Goal: Use online tool/utility: Utilize a website feature to perform a specific function

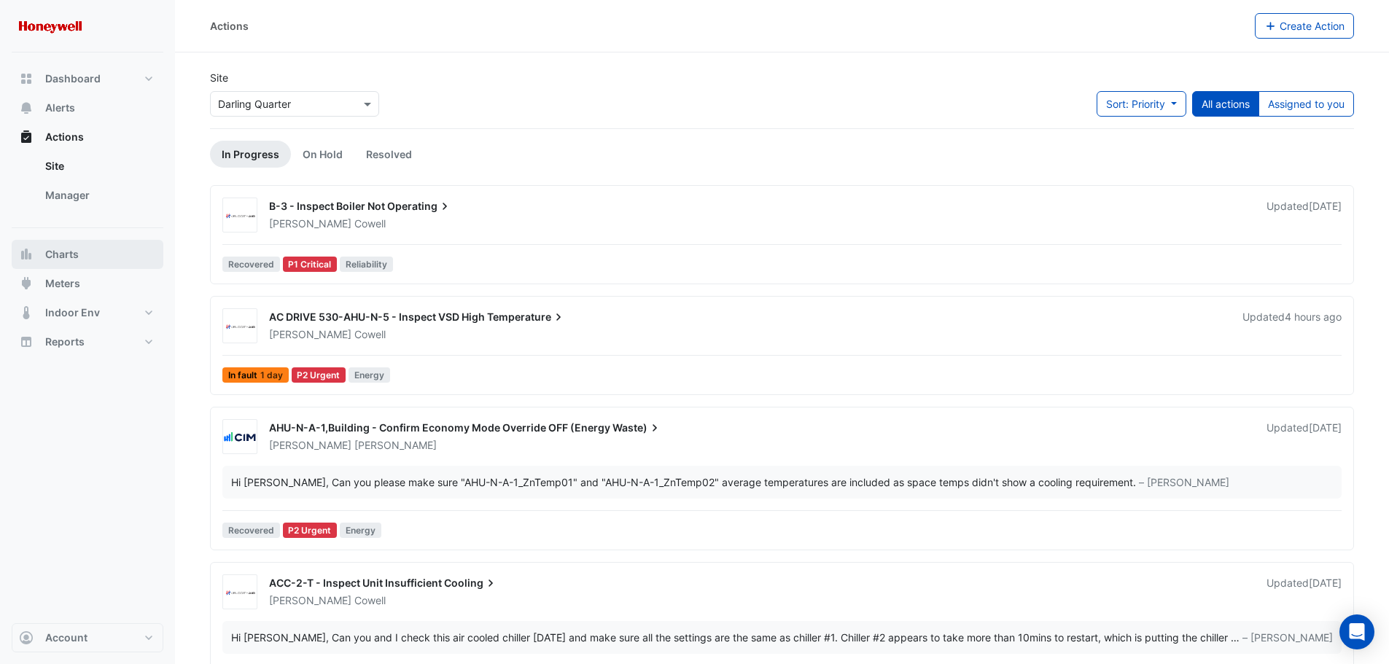
click at [68, 251] on span "Charts" at bounding box center [62, 254] width 34 height 15
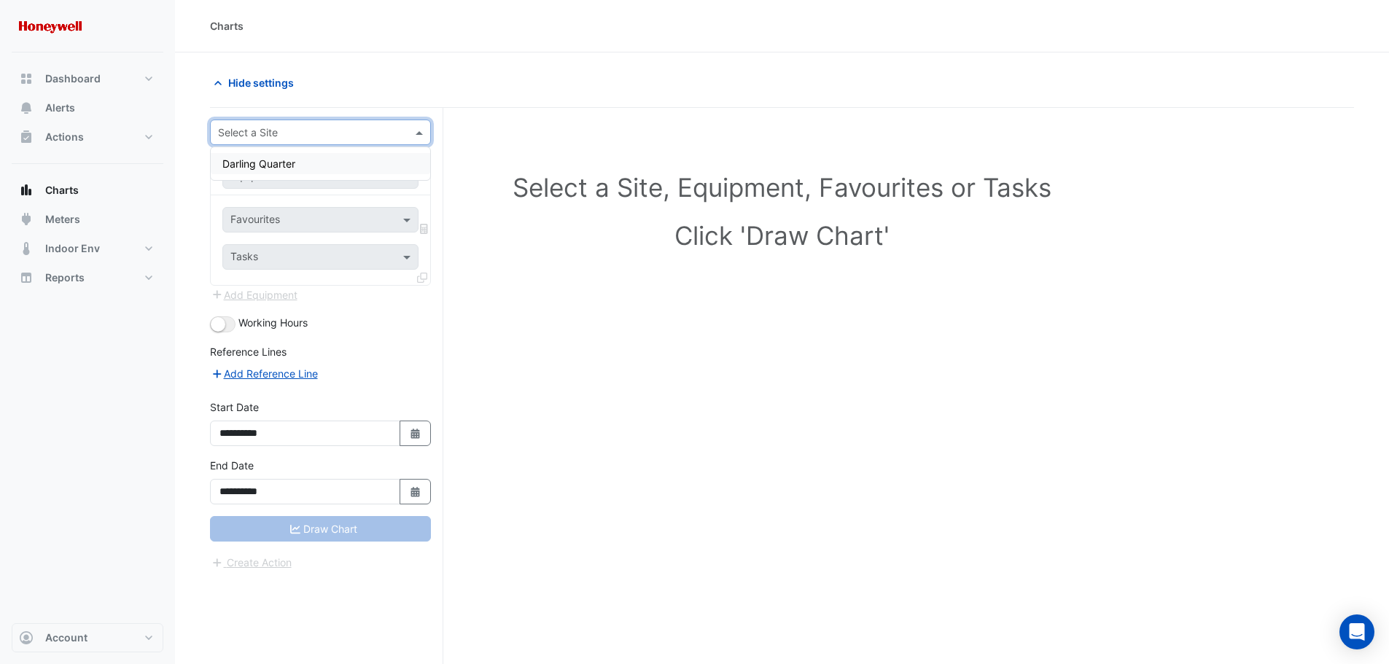
click at [312, 130] on input "text" at bounding box center [306, 132] width 176 height 15
click at [281, 163] on span "Darling Quarter" at bounding box center [258, 163] width 73 height 12
click at [407, 176] on span at bounding box center [408, 175] width 18 height 15
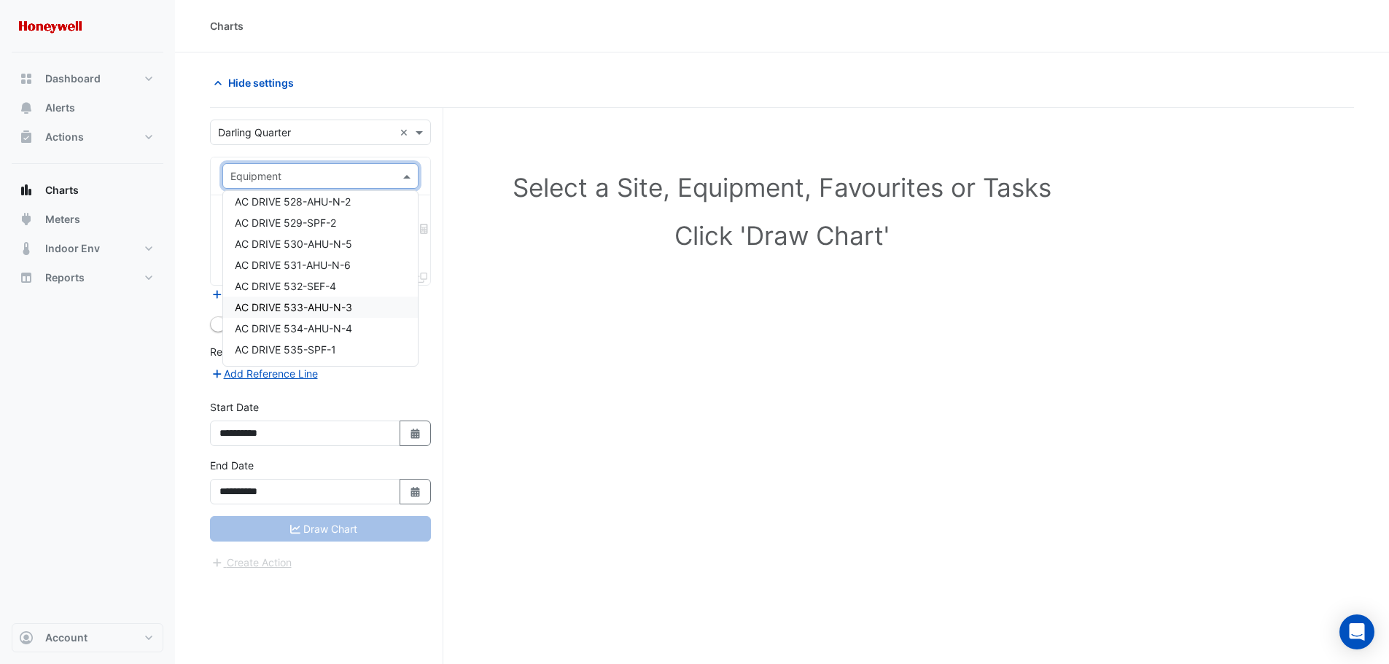
scroll to position [802, 0]
click at [351, 295] on span "AC DRIVE 534-AHU-N-4" at bounding box center [293, 293] width 117 height 12
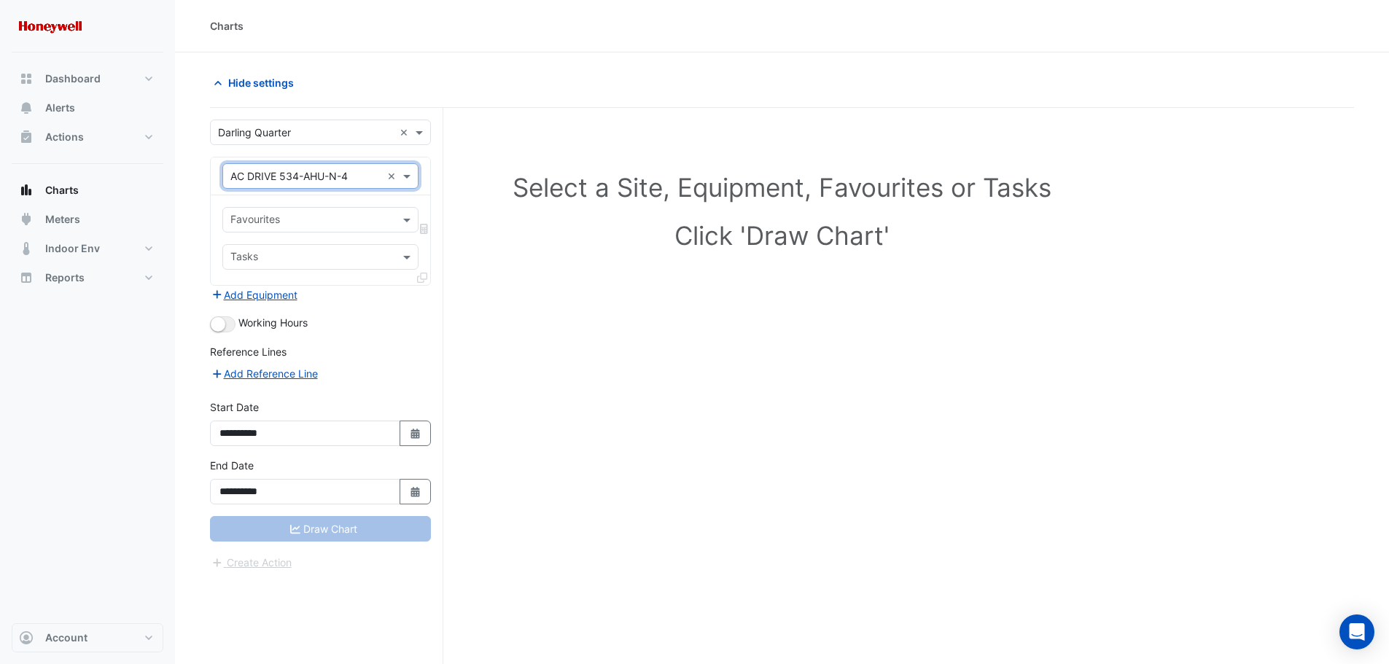
click at [373, 219] on input "text" at bounding box center [311, 221] width 163 height 15
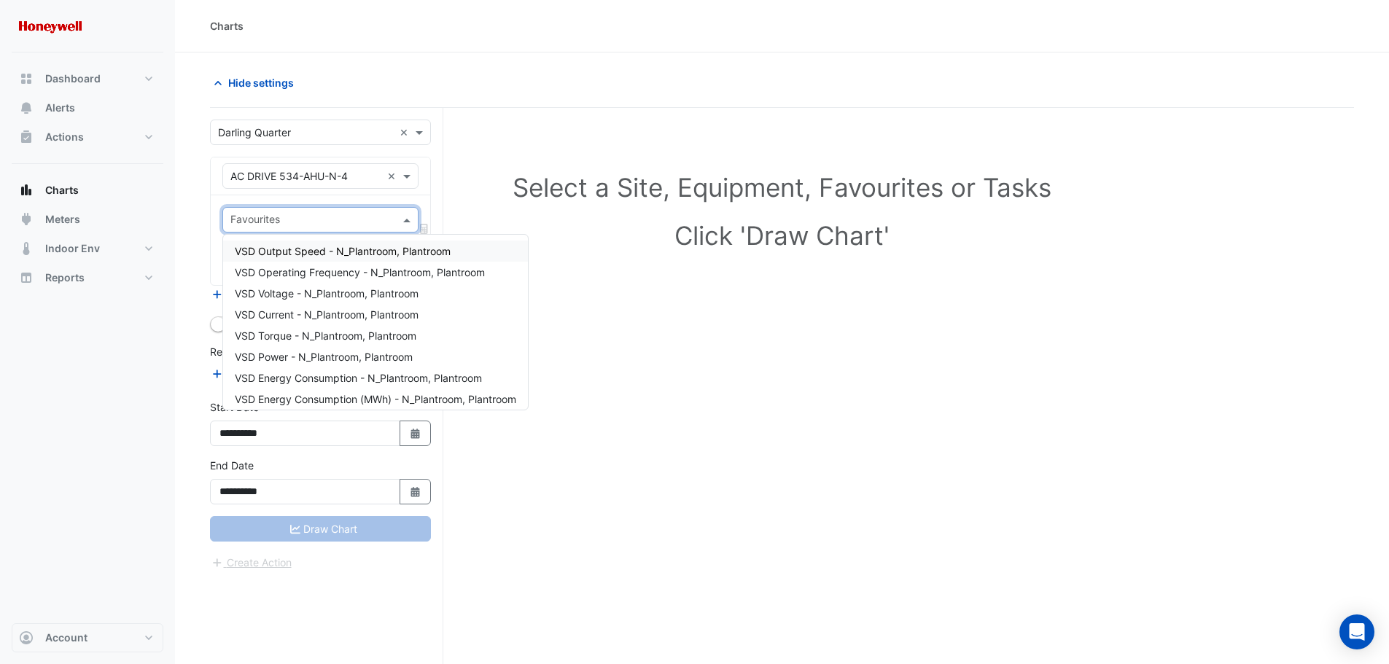
click at [328, 252] on span "VSD Output Speed - N_Plantroom, Plantroom" at bounding box center [343, 251] width 216 height 12
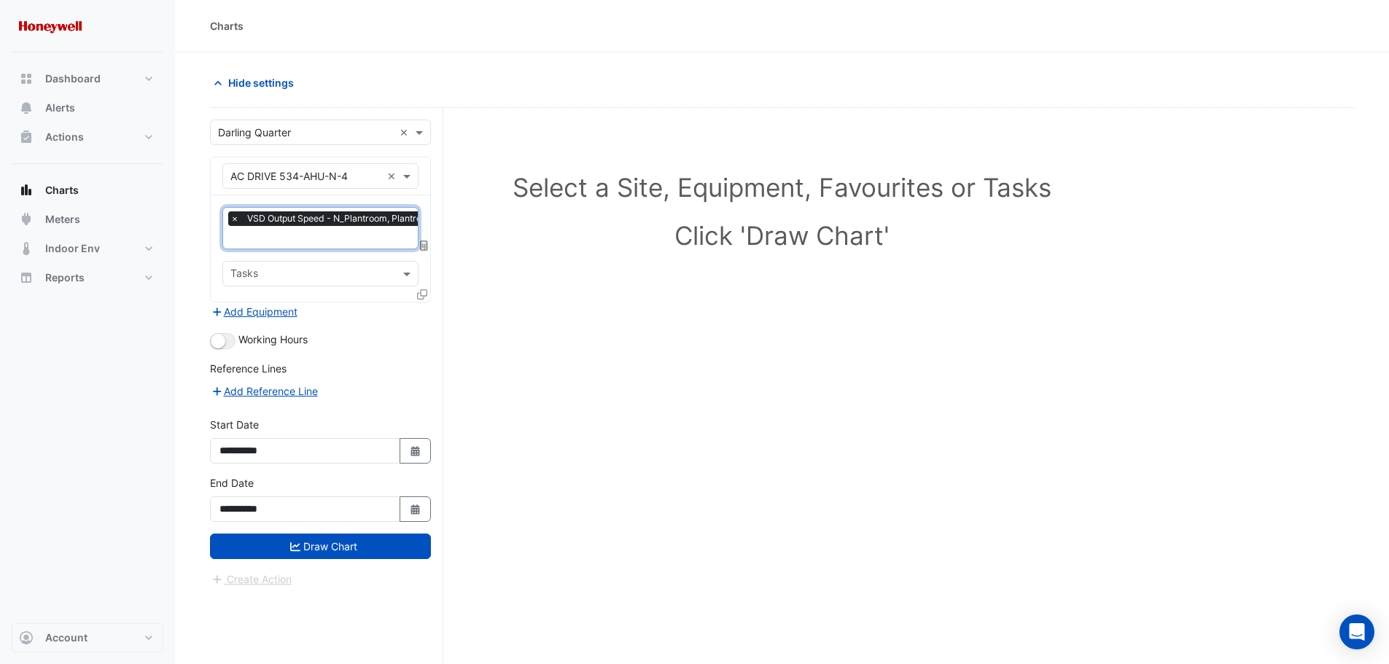
click at [329, 238] on input "text" at bounding box center [335, 238] width 211 height 15
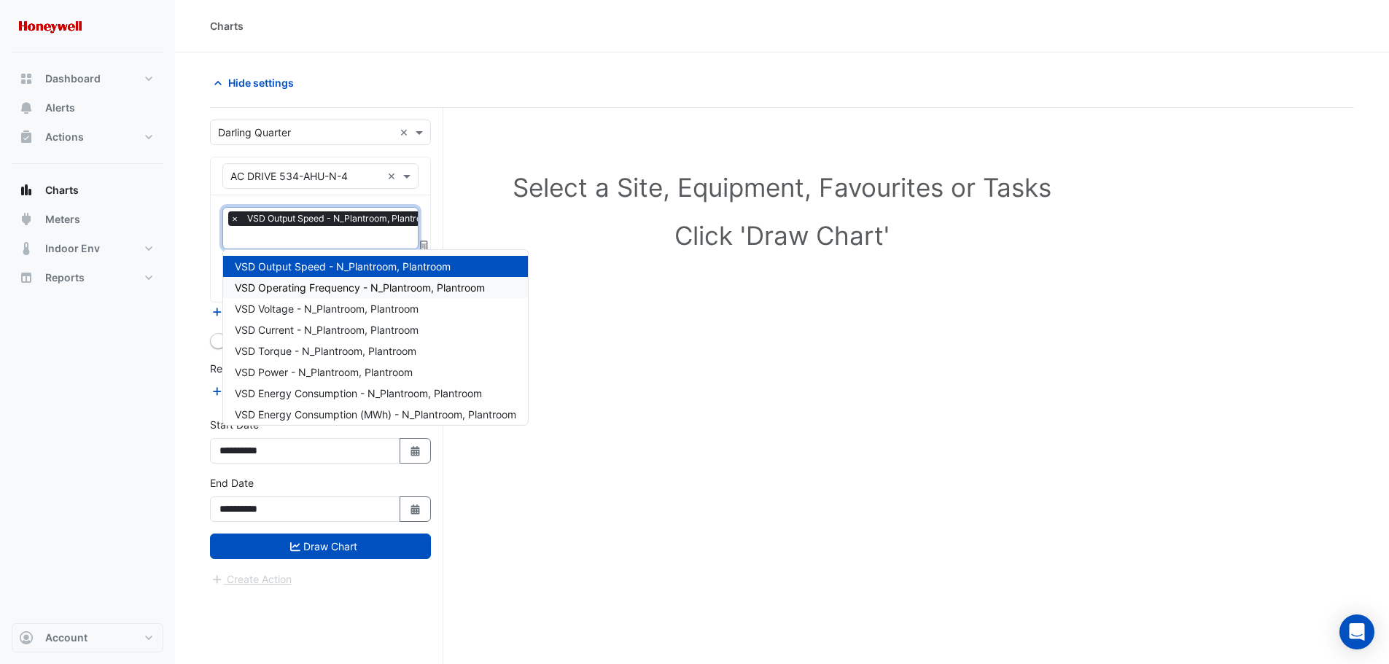
click at [310, 289] on span "VSD Operating Frequency - N_Plantroom, Plantroom" at bounding box center [360, 287] width 250 height 12
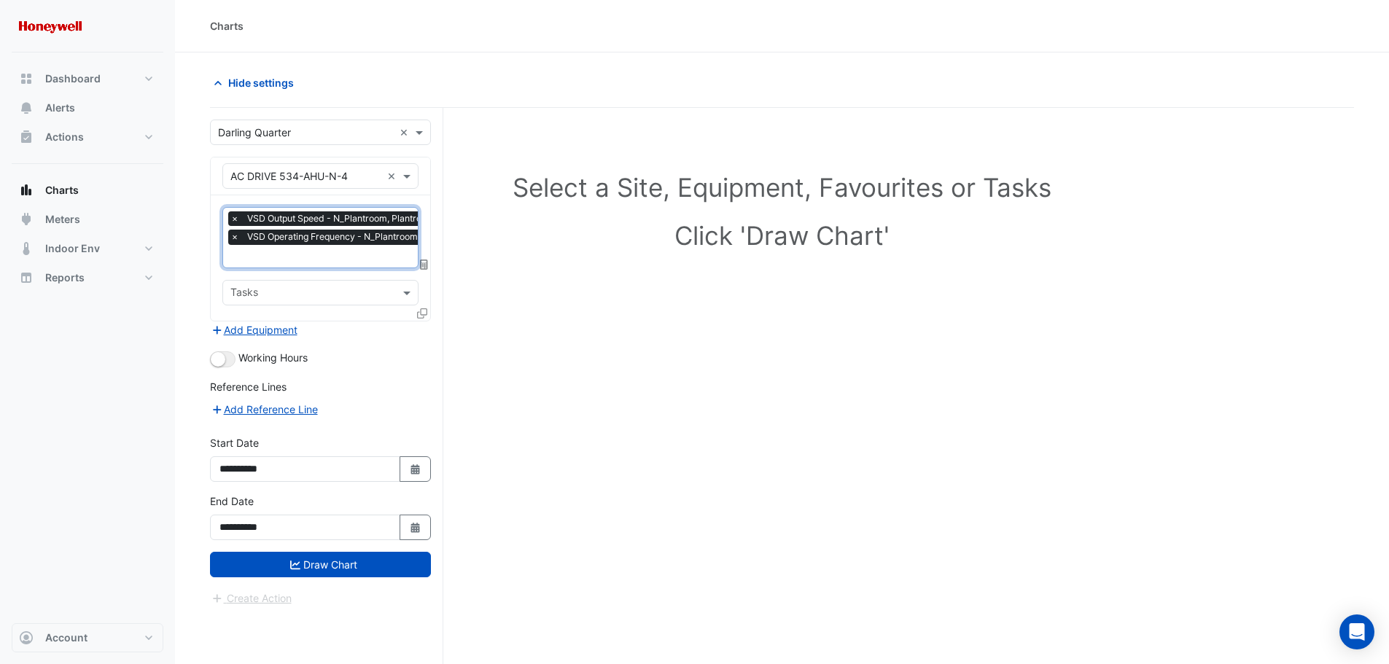
click at [299, 252] on input "text" at bounding box center [351, 257] width 242 height 15
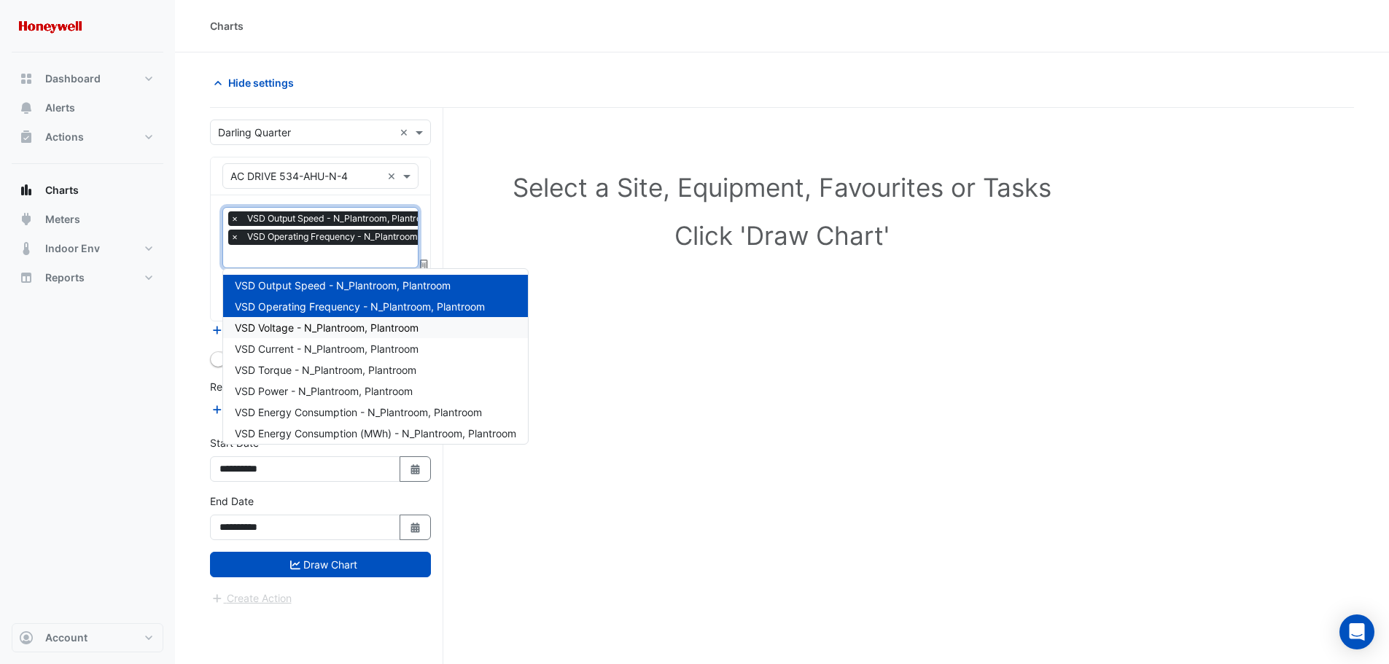
click at [311, 331] on span "VSD Voltage - N_Plantroom, Plantroom" at bounding box center [327, 327] width 184 height 12
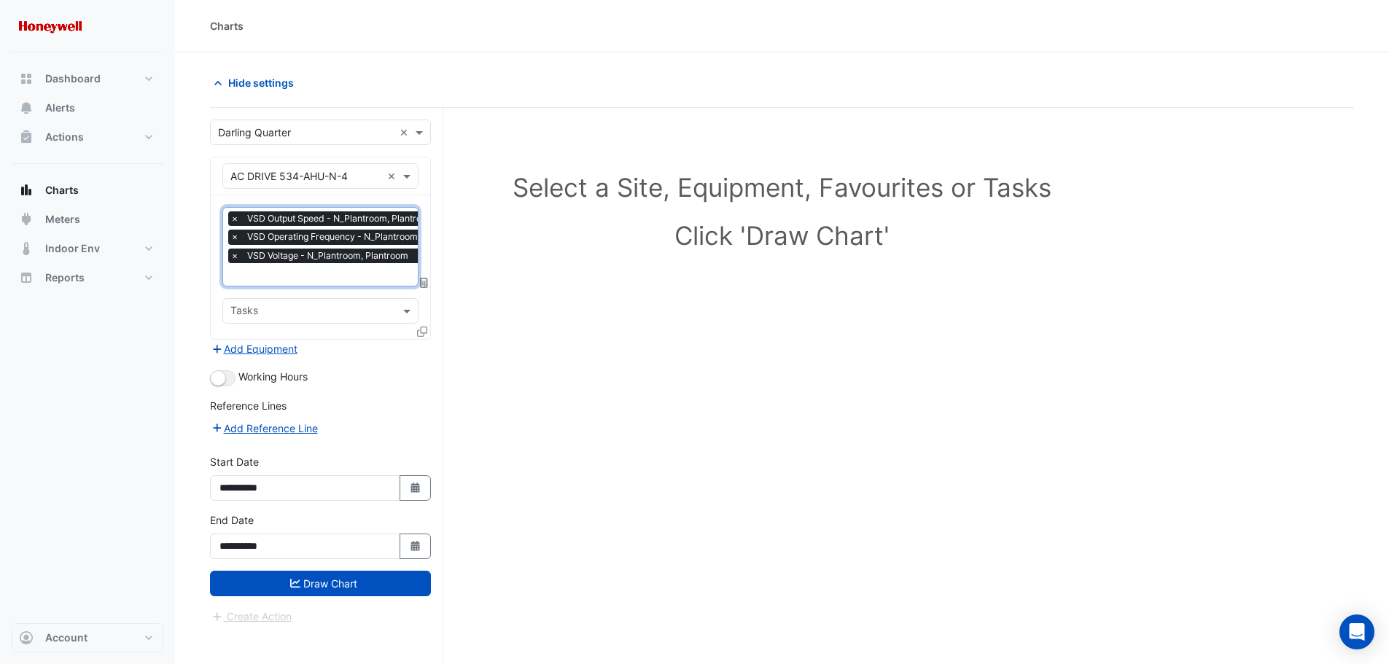
click at [327, 278] on input "text" at bounding box center [351, 275] width 242 height 15
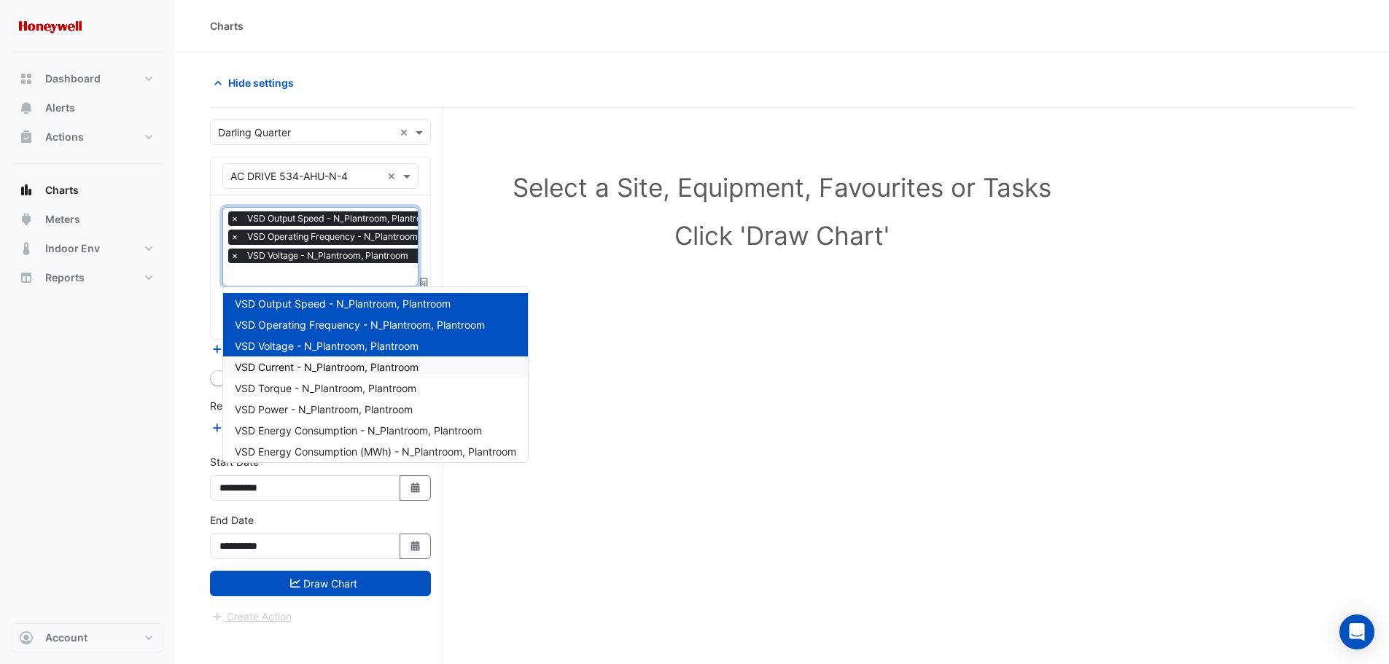
click at [288, 364] on span "VSD Current - N_Plantroom, Plantroom" at bounding box center [327, 367] width 184 height 12
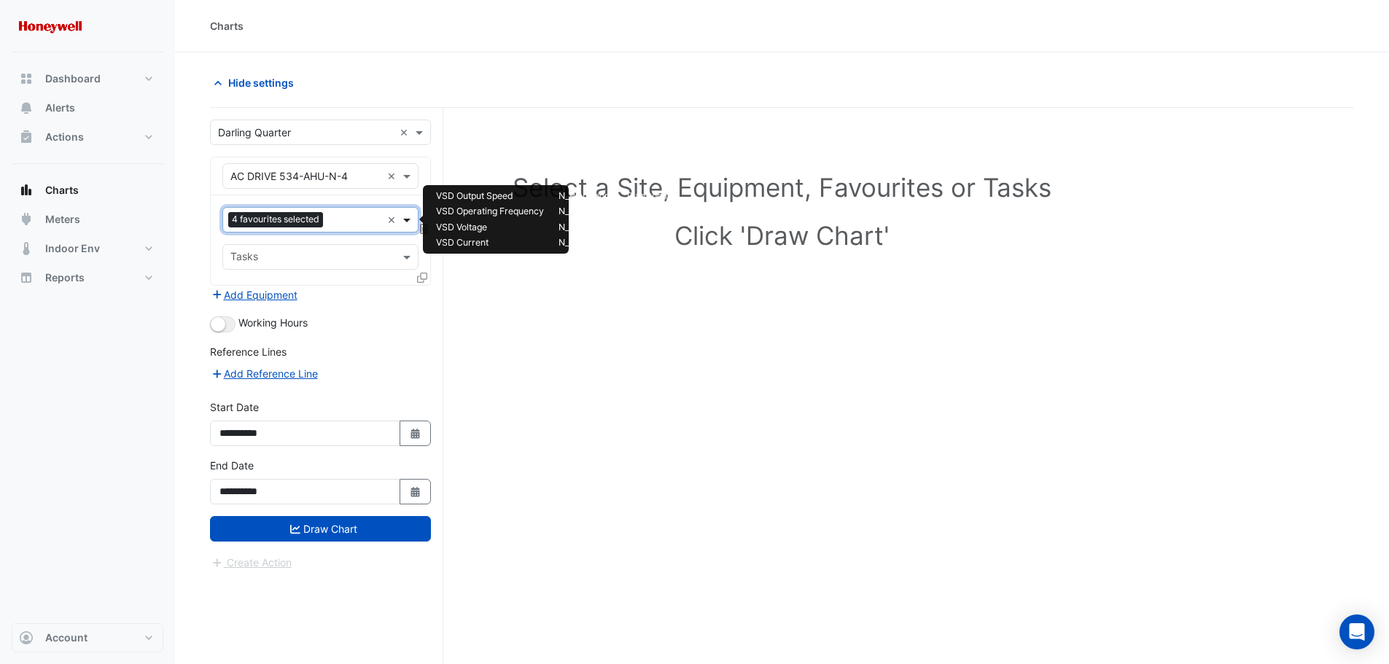
click at [405, 219] on span at bounding box center [408, 219] width 18 height 15
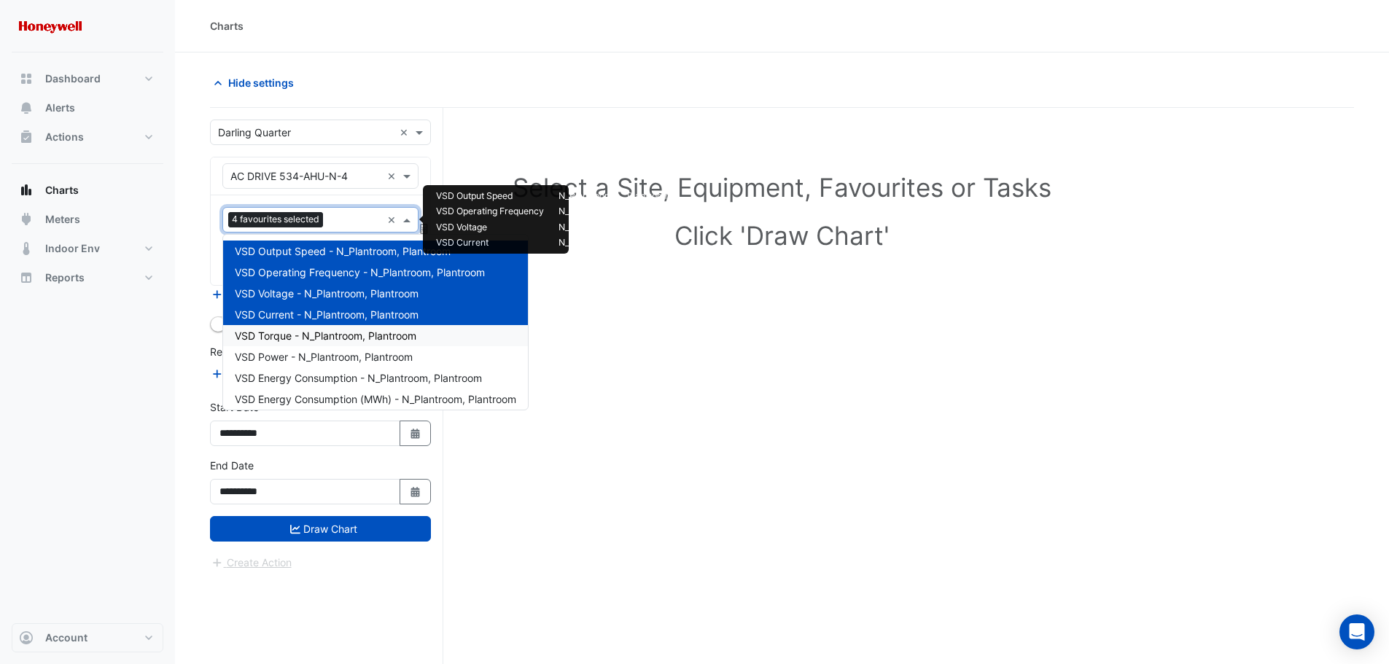
click at [367, 340] on span "VSD Torque - N_Plantroom, Plantroom" at bounding box center [326, 336] width 182 height 12
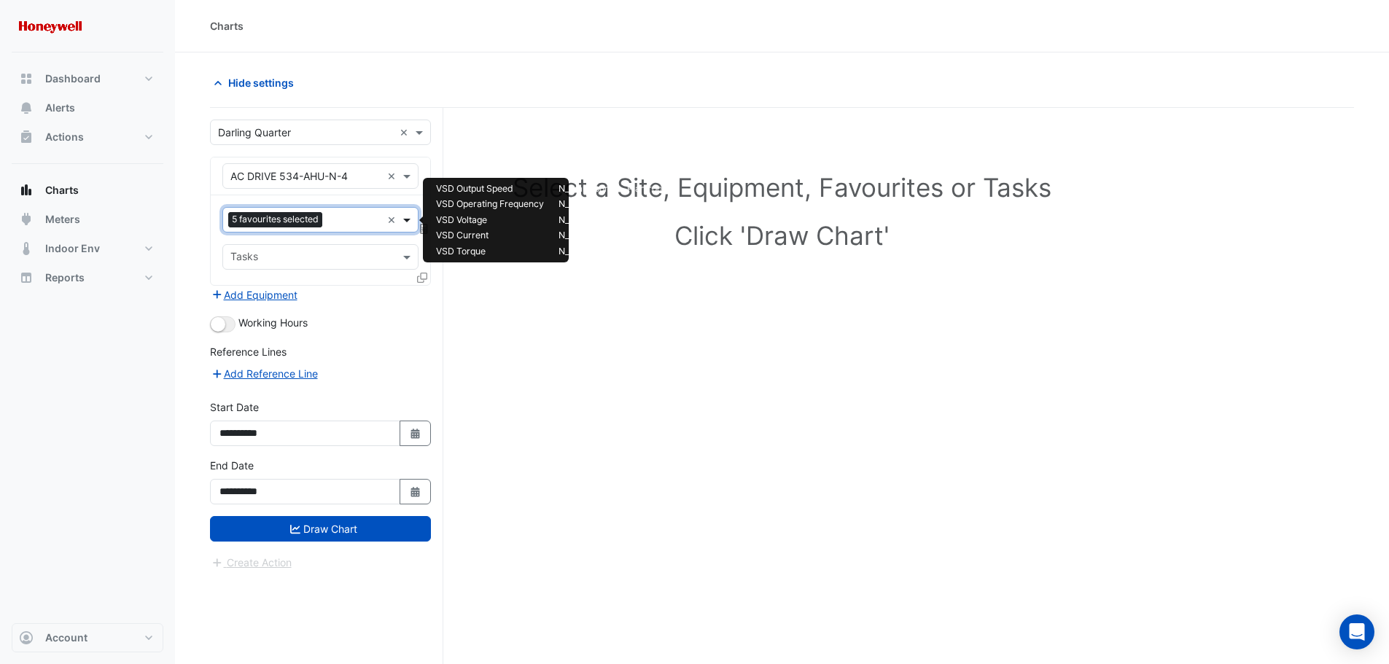
click at [407, 219] on span at bounding box center [408, 219] width 18 height 15
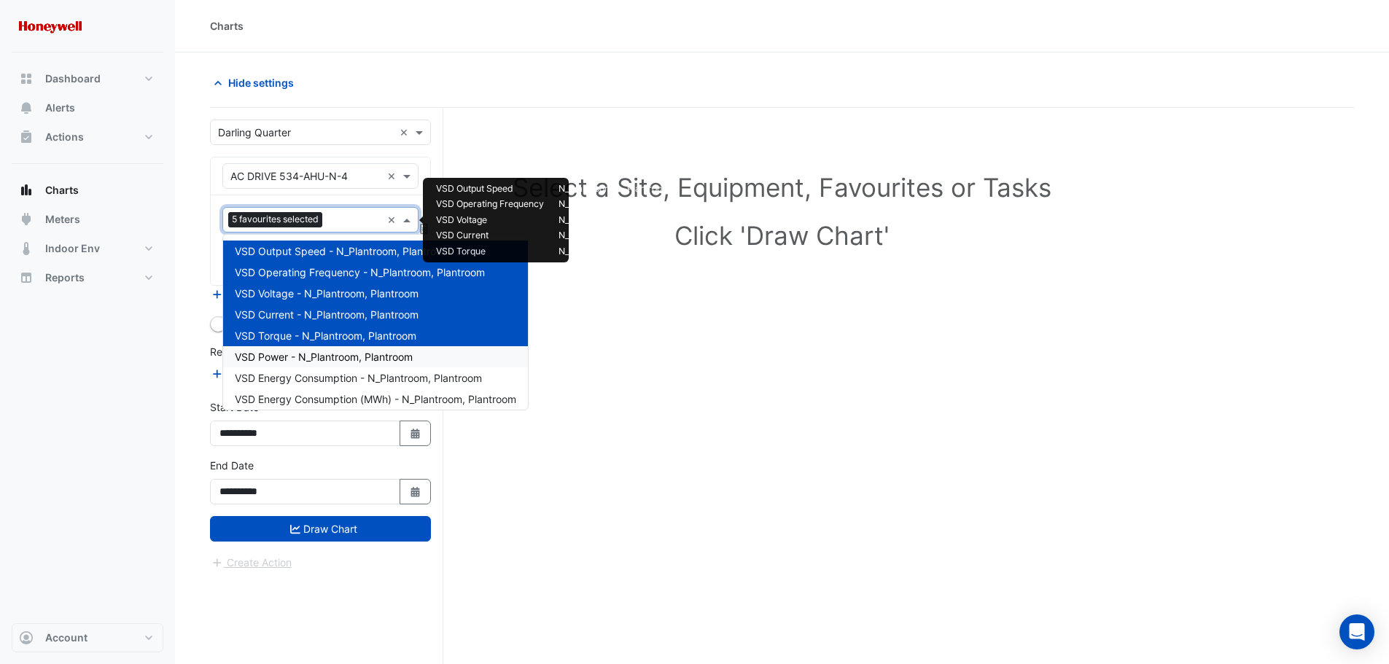
click at [370, 351] on span "VSD Power - N_Plantroom, Plantroom" at bounding box center [324, 357] width 178 height 12
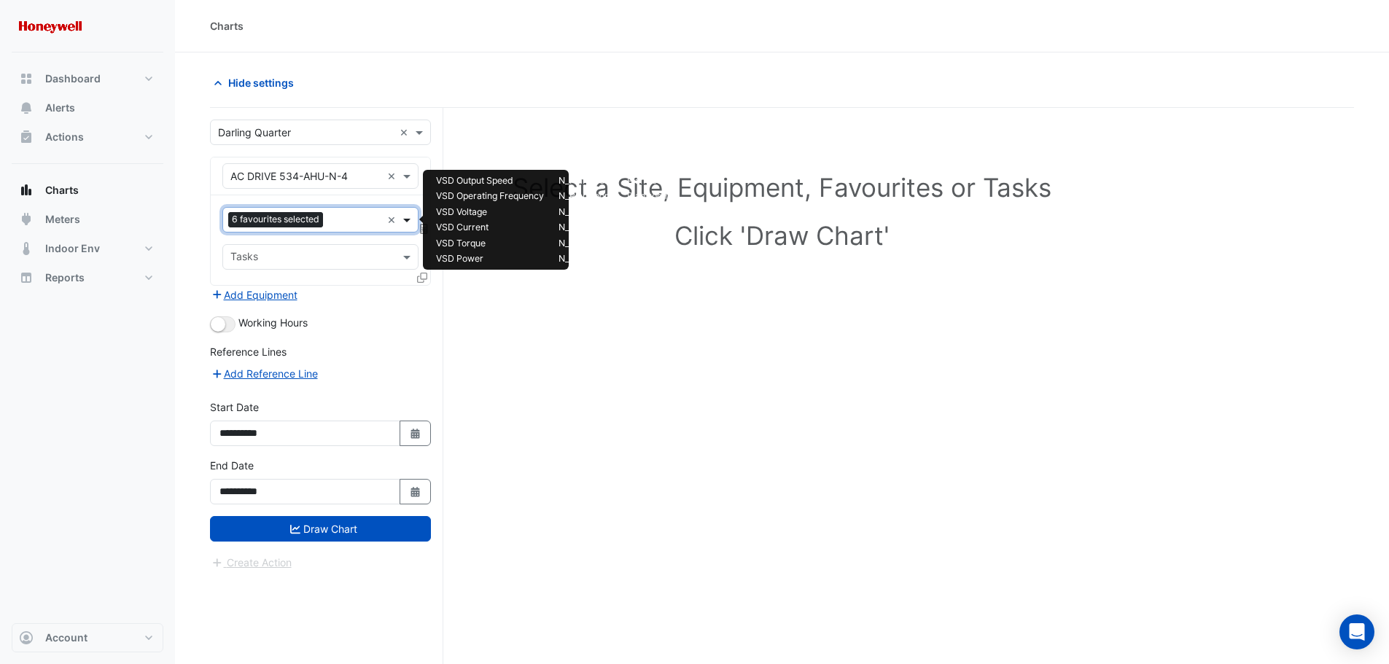
click at [411, 219] on span at bounding box center [408, 219] width 18 height 15
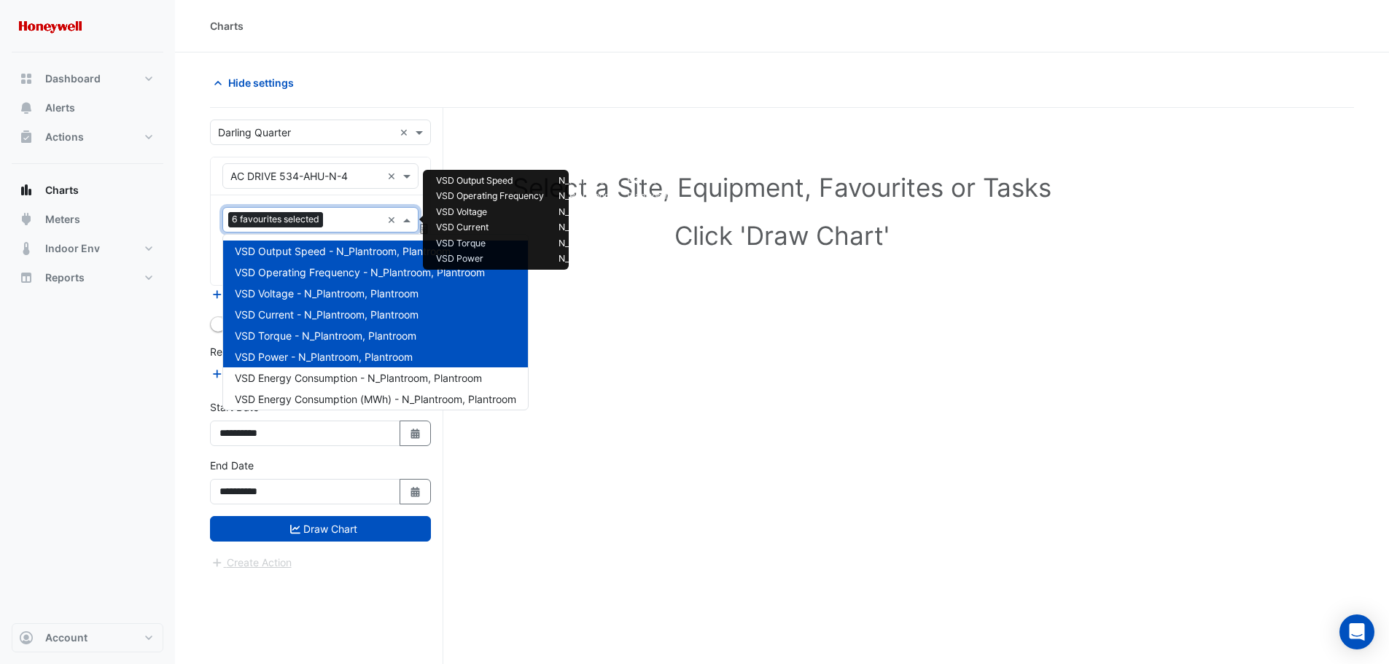
scroll to position [27, 0]
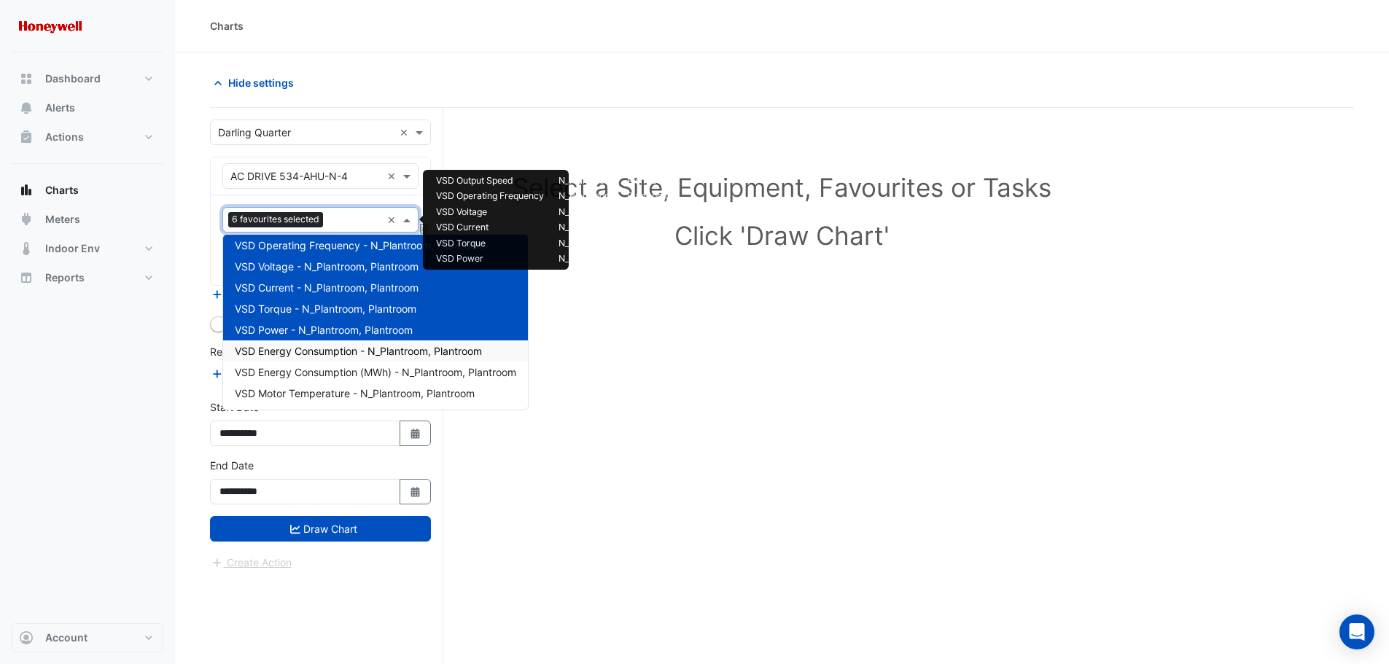
click at [335, 357] on div "VSD Energy Consumption - N_Plantroom, Plantroom" at bounding box center [375, 350] width 305 height 21
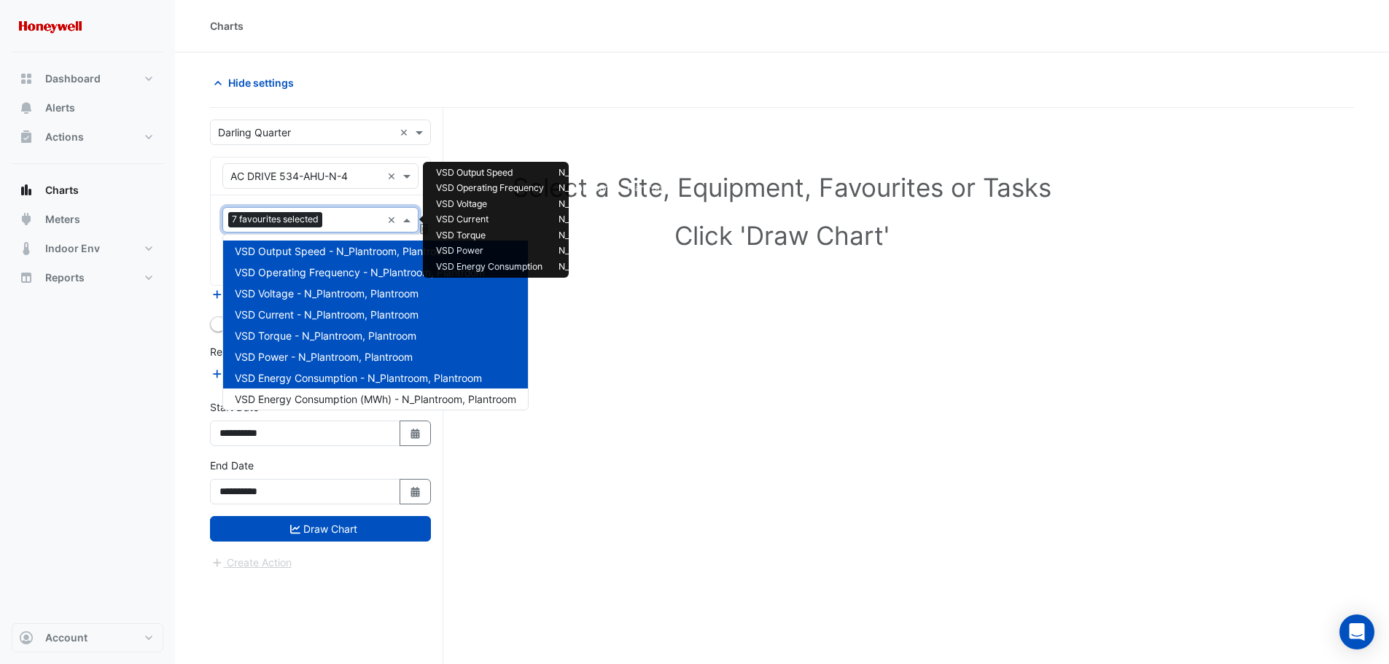
click at [408, 221] on span at bounding box center [408, 219] width 18 height 15
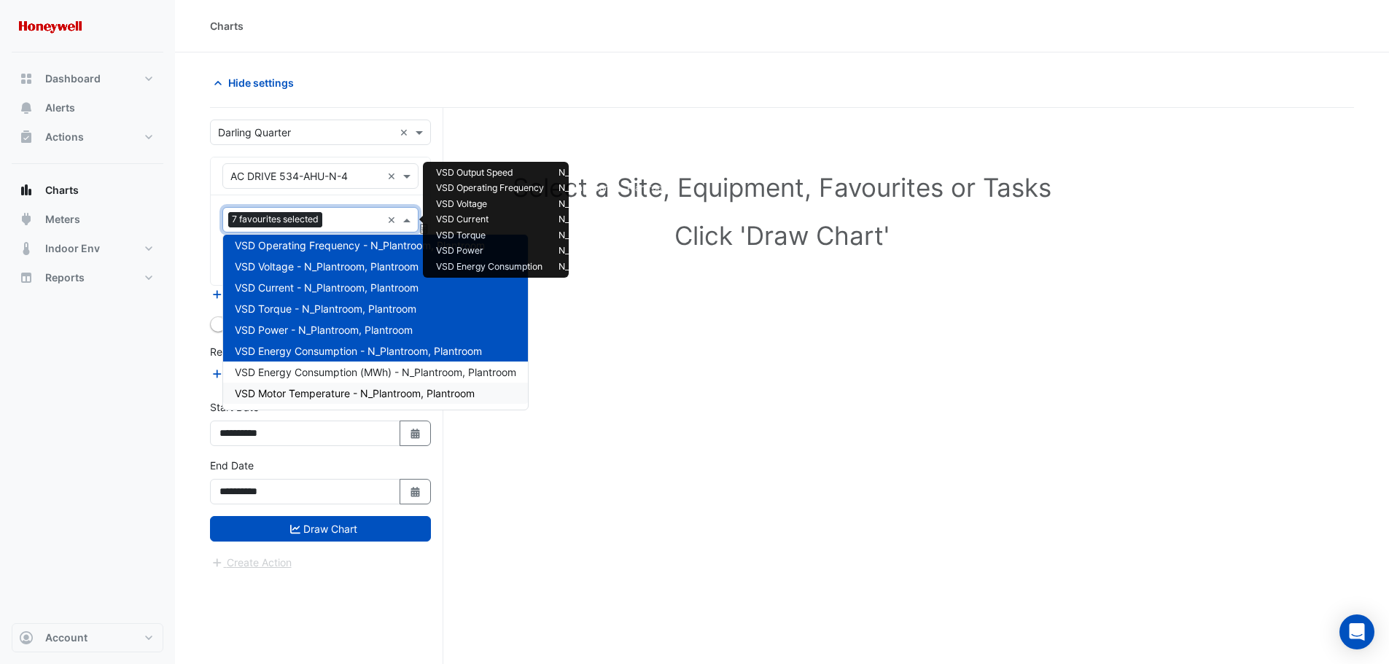
click at [276, 394] on span "VSD Motor Temperature - N_Plantroom, Plantroom" at bounding box center [355, 393] width 240 height 12
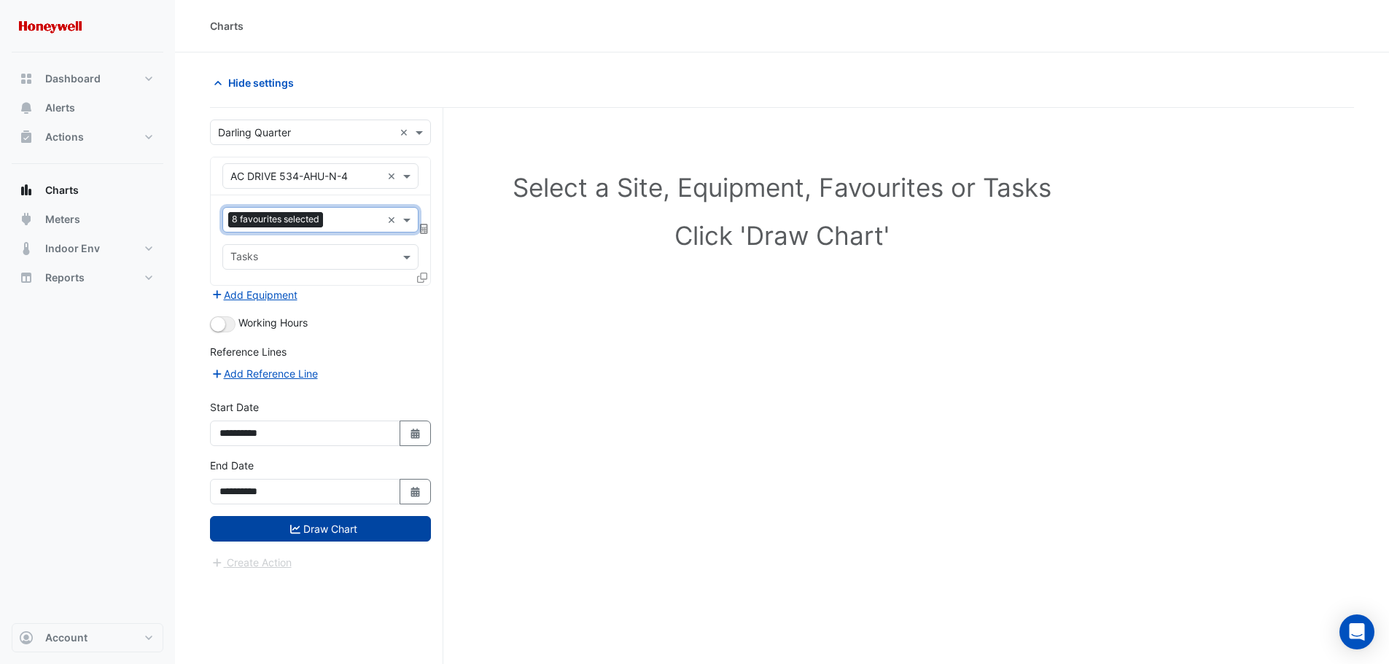
click at [302, 531] on button "Draw Chart" at bounding box center [320, 529] width 221 height 26
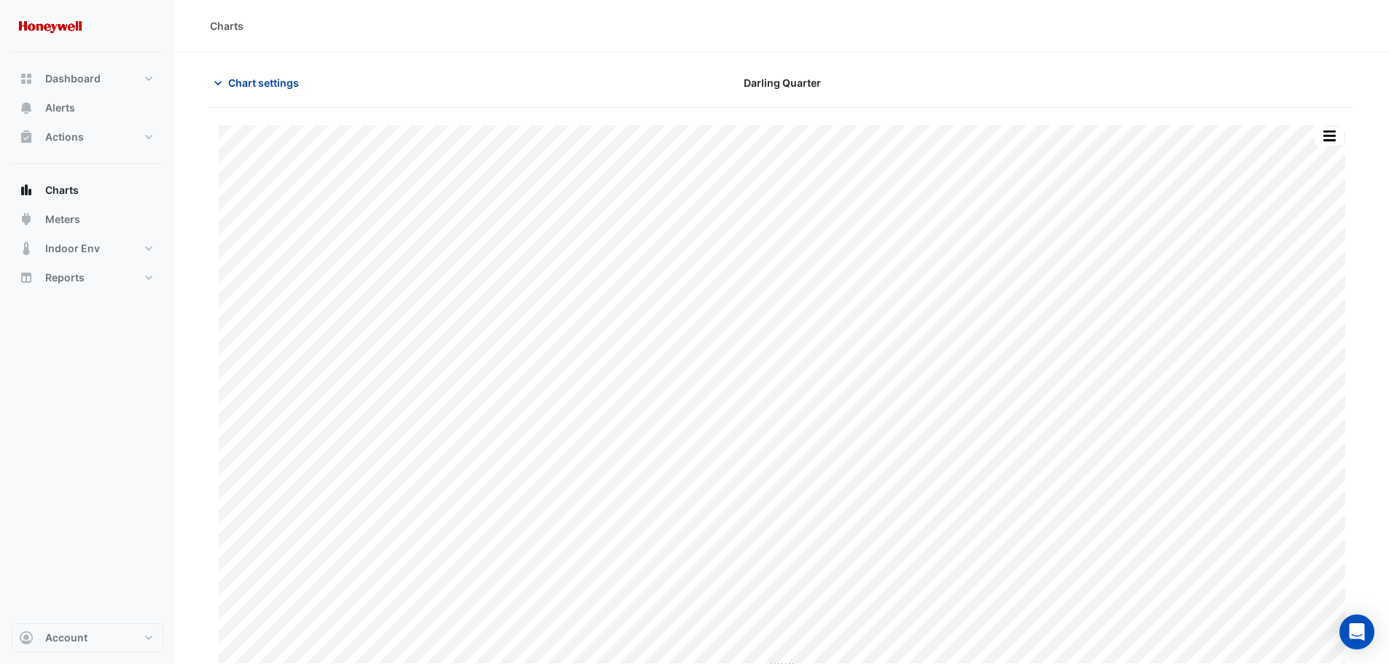
click at [222, 84] on icon "button" at bounding box center [218, 83] width 15 height 15
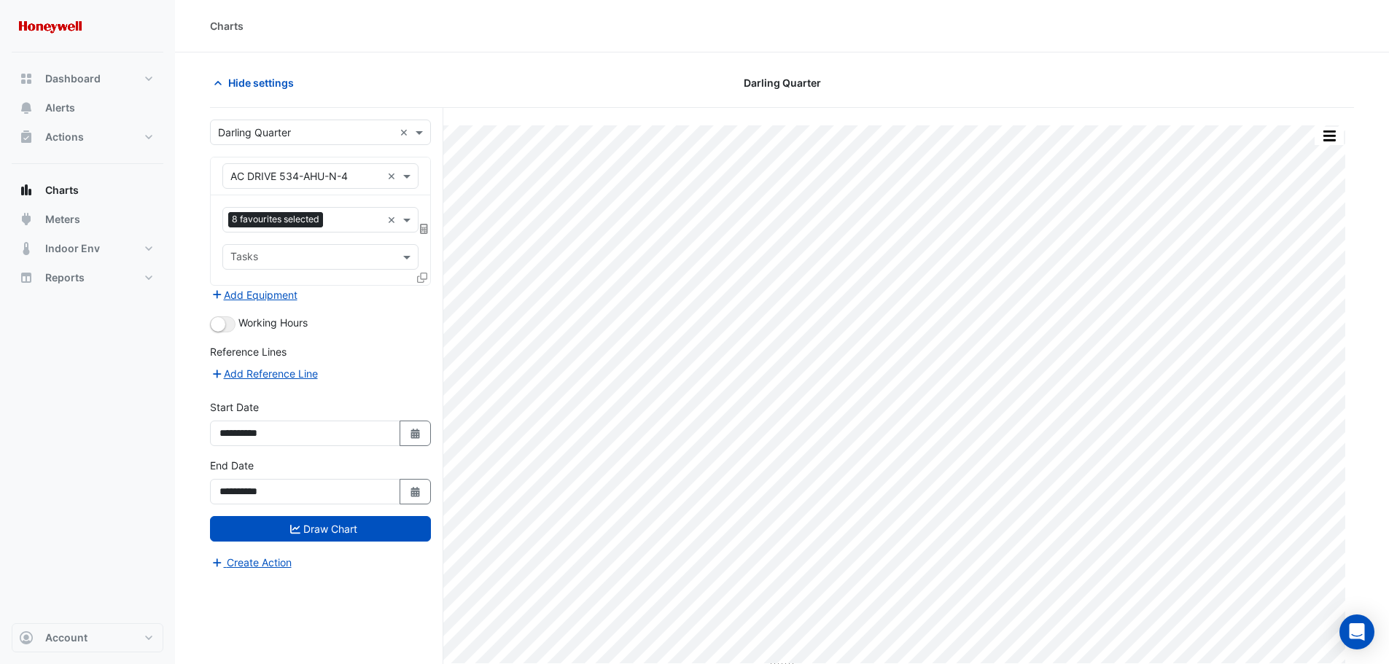
click at [421, 276] on icon at bounding box center [422, 278] width 10 height 10
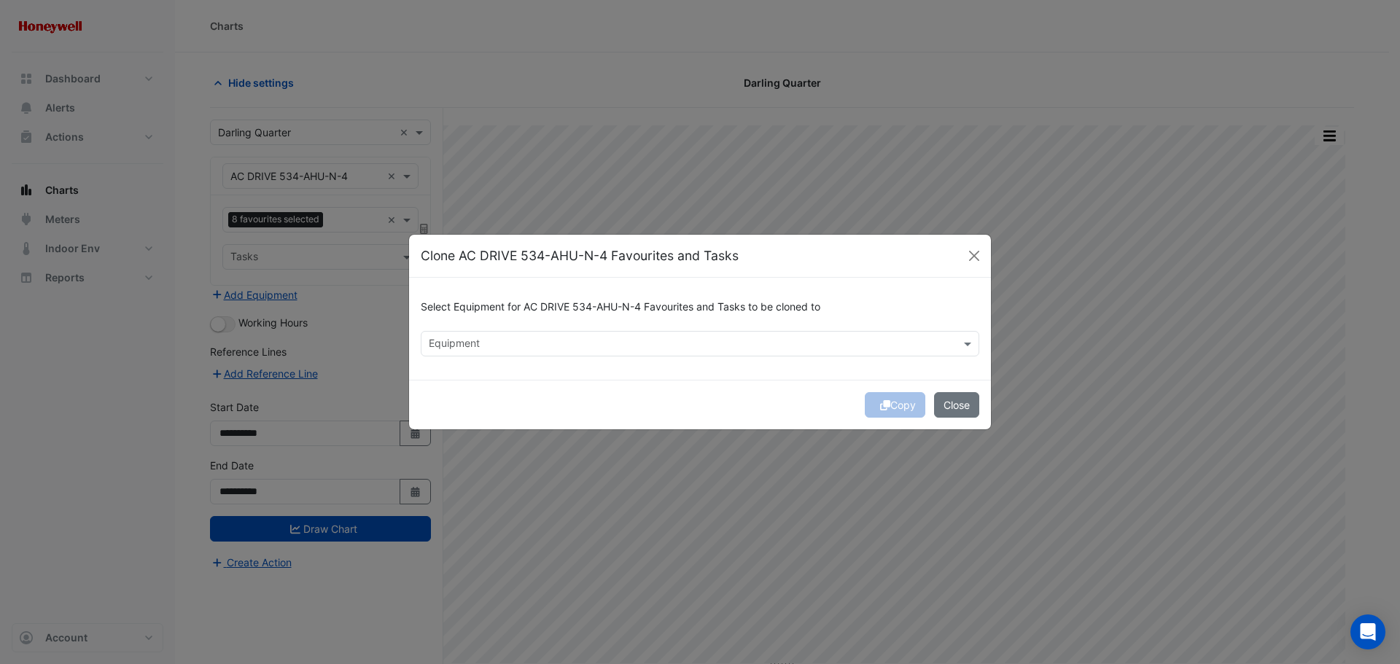
click at [582, 351] on input "text" at bounding box center [692, 345] width 526 height 15
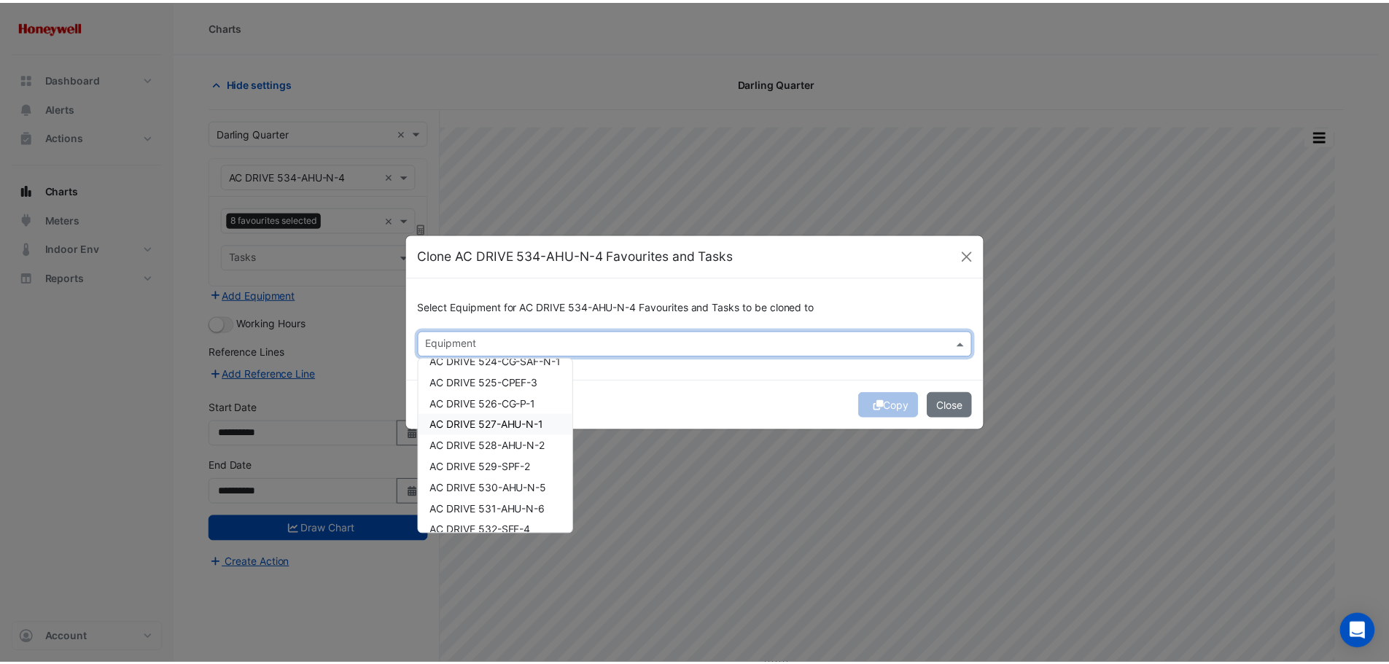
scroll to position [437, 0]
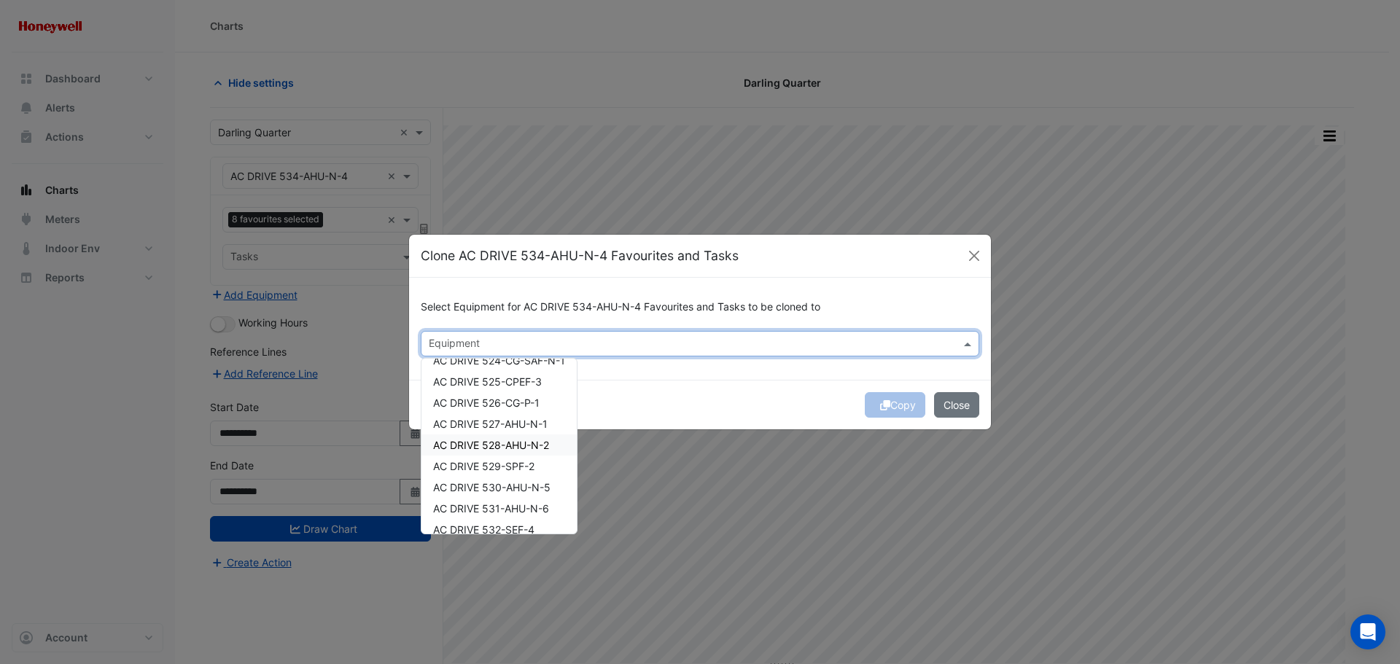
drag, startPoint x: 524, startPoint y: 439, endPoint x: 620, endPoint y: 445, distance: 95.7
click at [523, 439] on span "AC DRIVE 528-AHU-N-2" at bounding box center [491, 445] width 116 height 12
click at [701, 393] on div "Copy Close" at bounding box center [700, 405] width 582 height 50
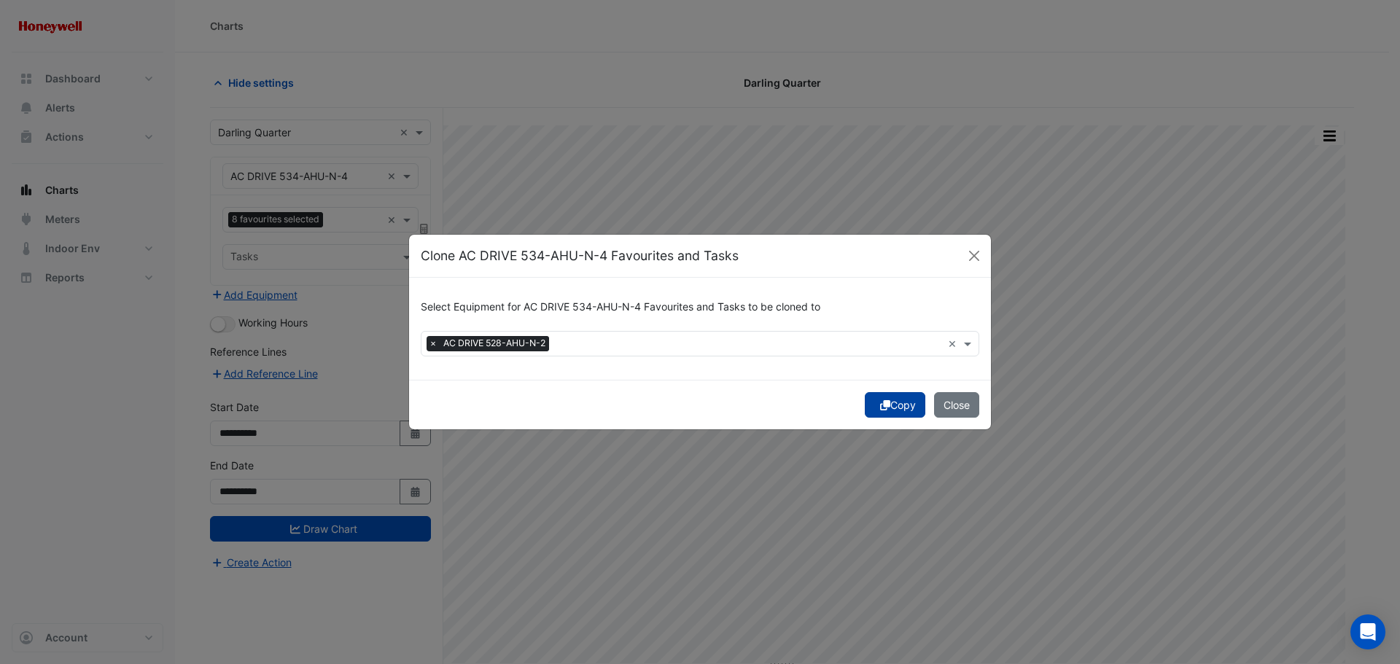
click at [896, 408] on button "Copy" at bounding box center [895, 405] width 61 height 26
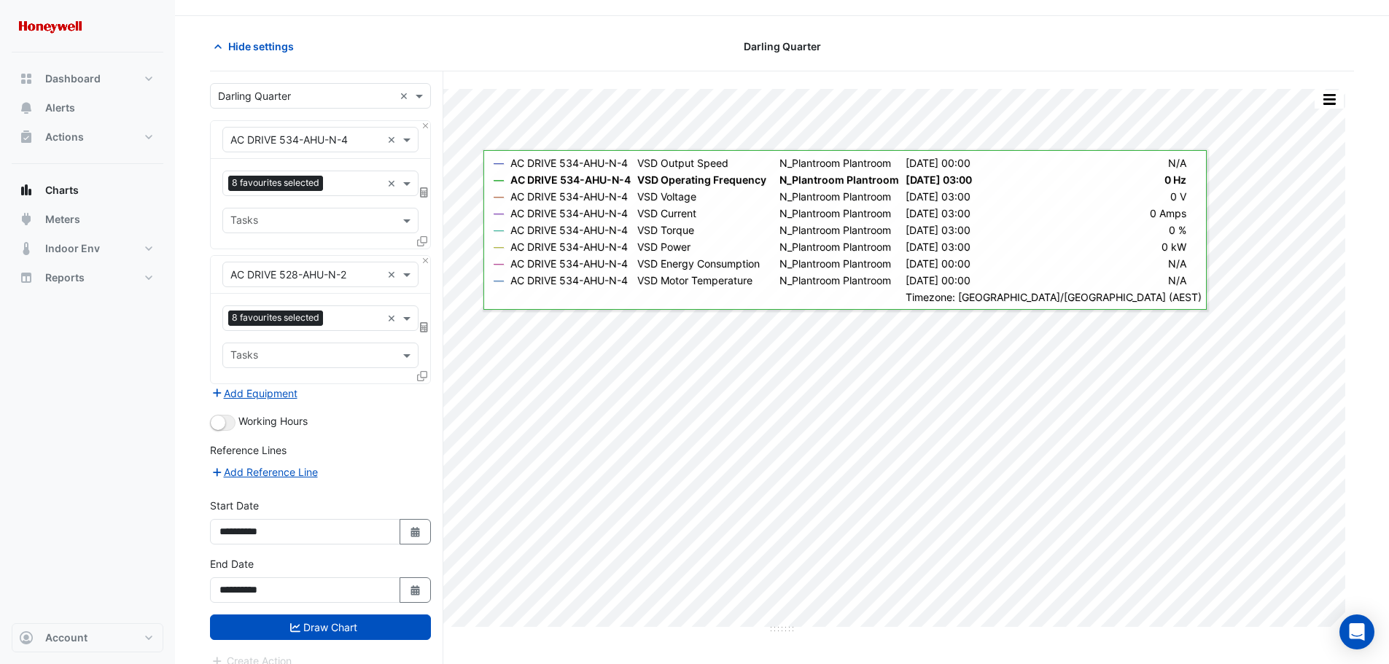
scroll to position [55, 0]
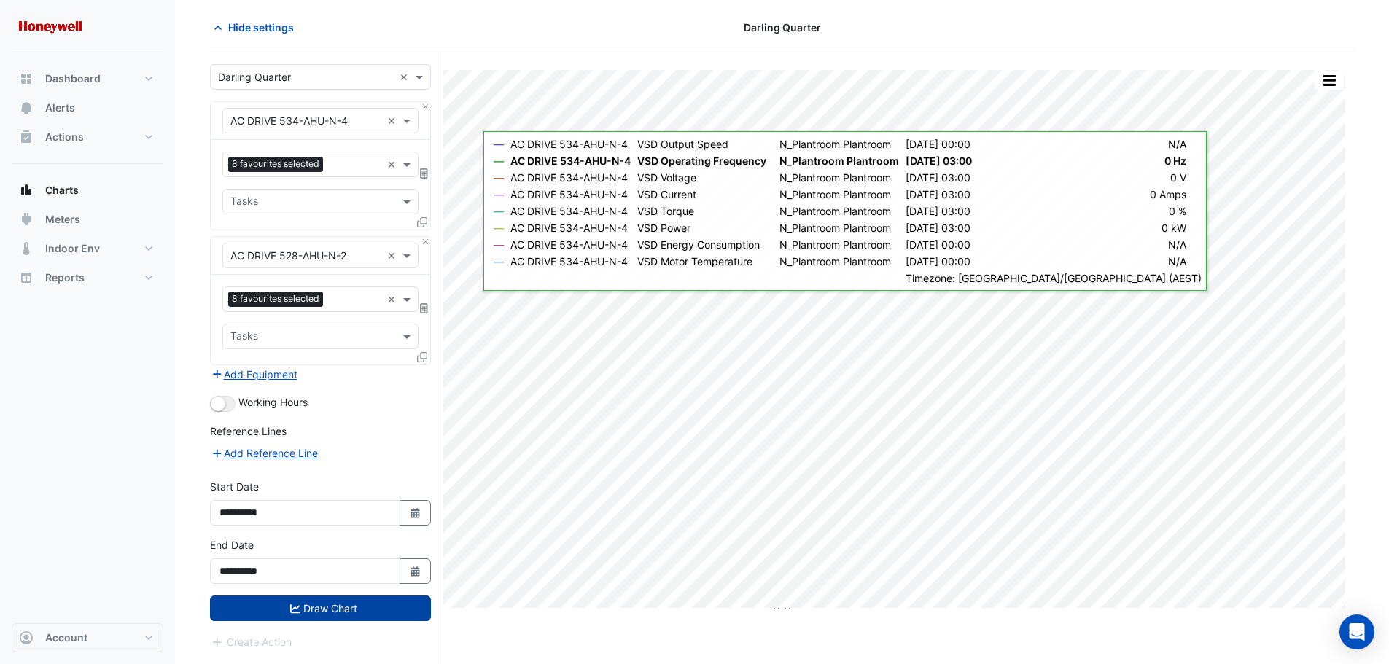
click at [339, 613] on button "Draw Chart" at bounding box center [320, 609] width 221 height 26
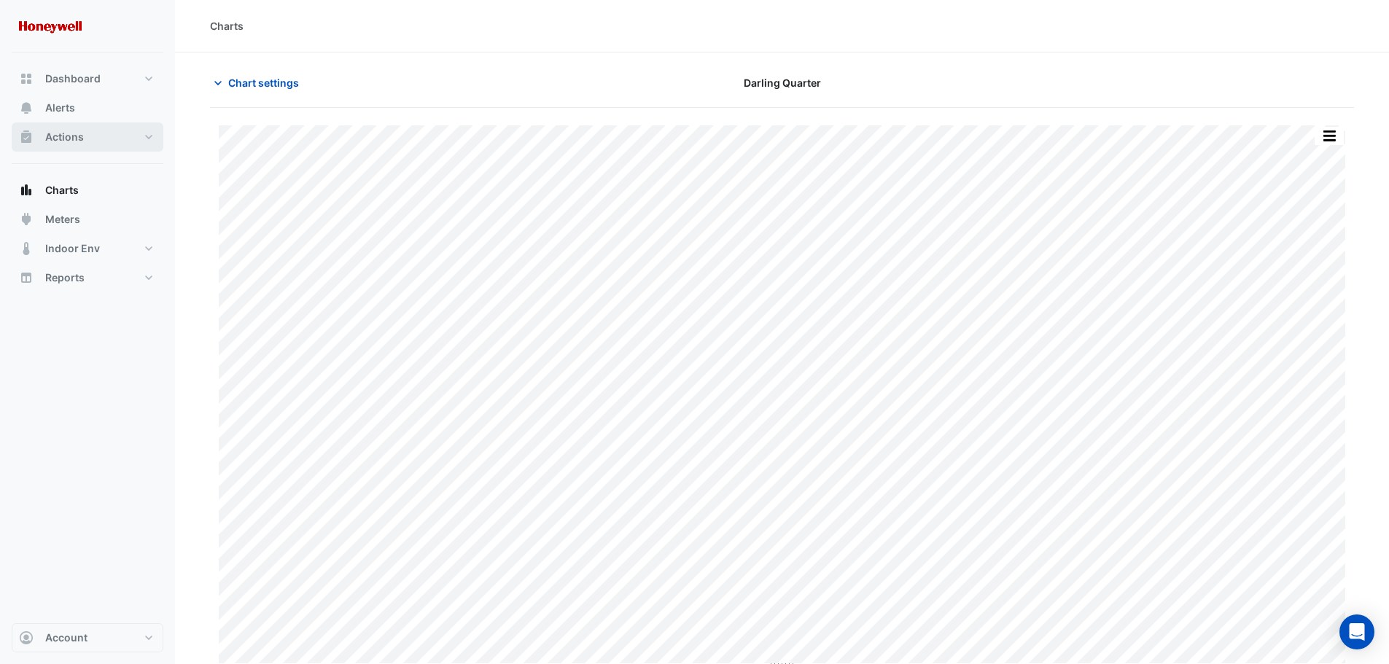
click at [67, 128] on button "Actions" at bounding box center [88, 136] width 152 height 29
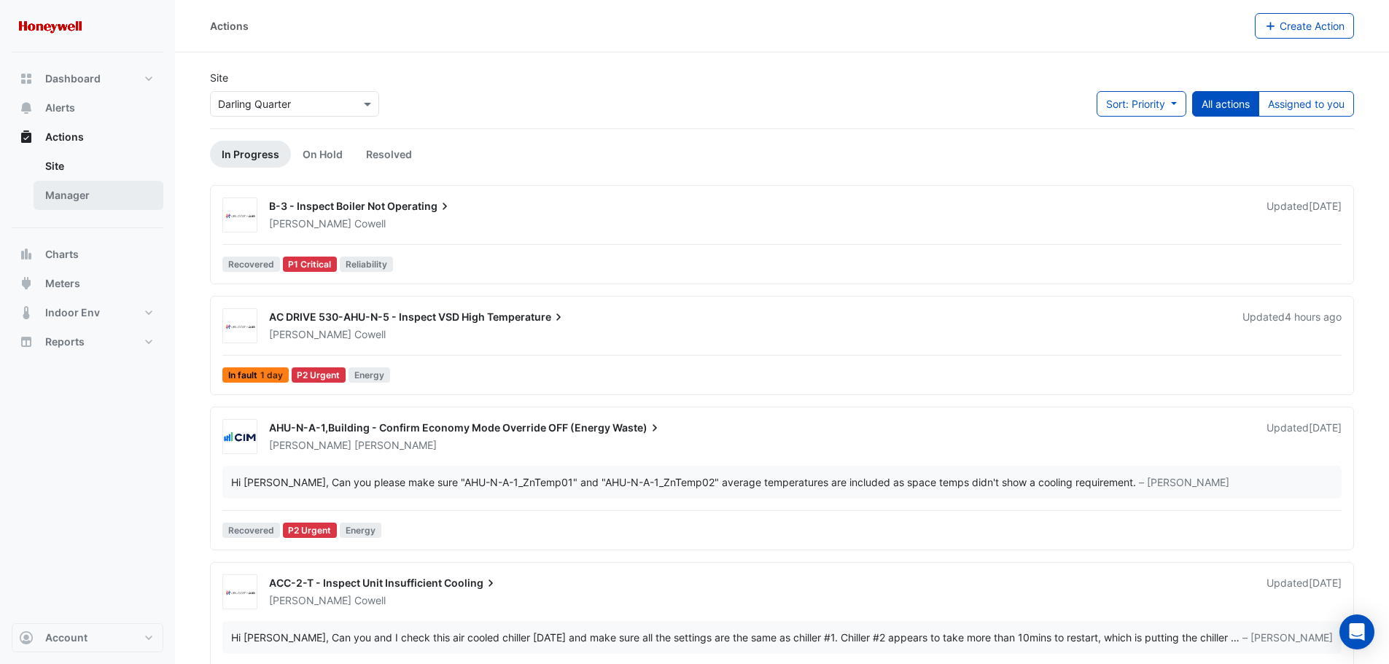
click at [63, 196] on link "Manager" at bounding box center [99, 195] width 130 height 29
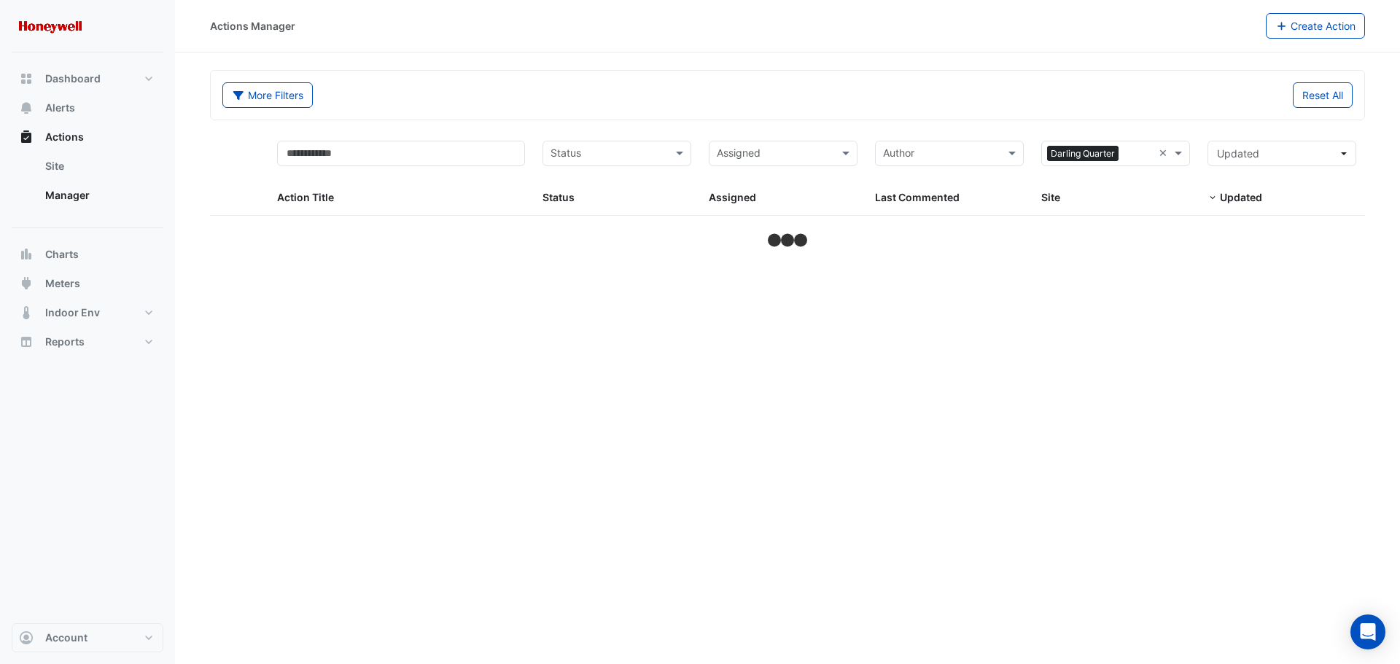
select select "***"
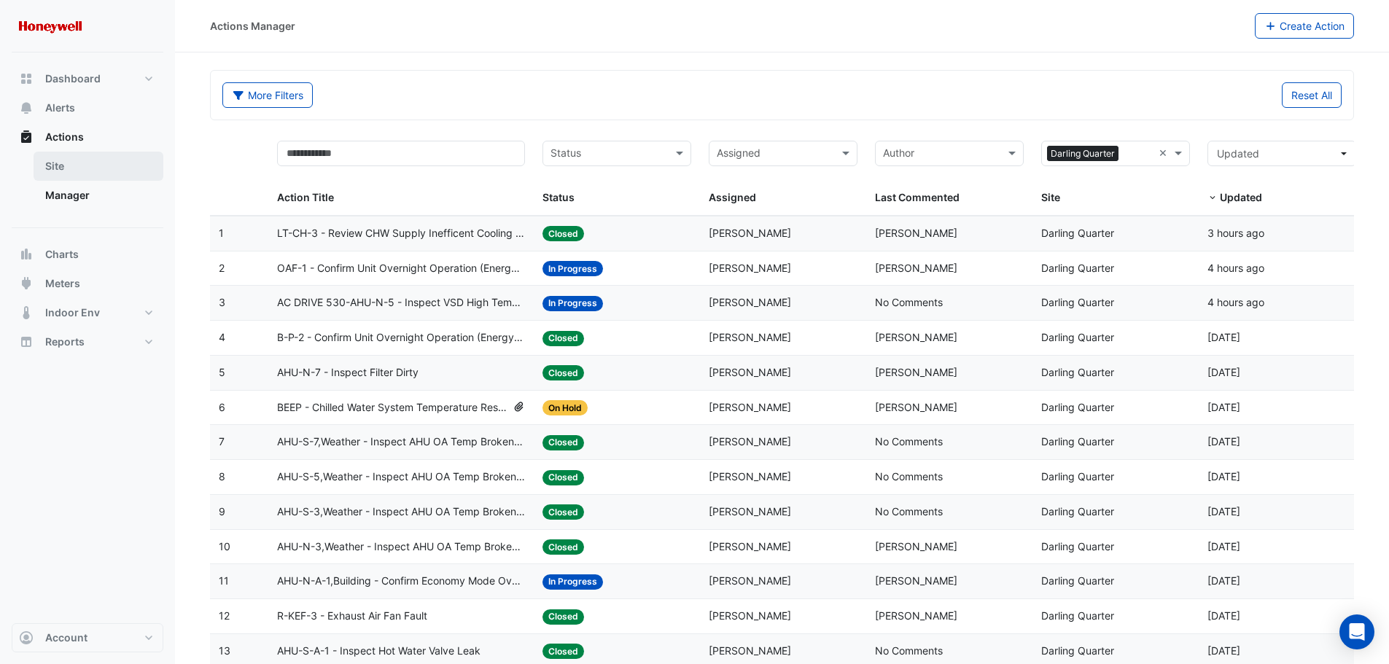
click at [67, 175] on link "Site" at bounding box center [99, 166] width 130 height 29
